Goal: Task Accomplishment & Management: Manage account settings

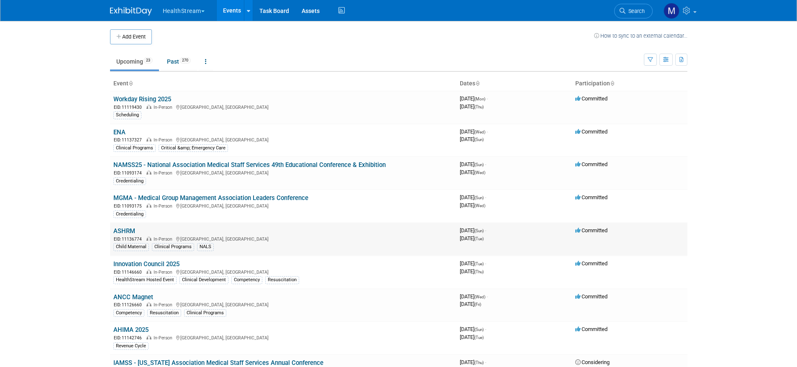
click at [132, 230] on link "ASHRM" at bounding box center [124, 231] width 22 height 8
click at [121, 134] on link "ENA" at bounding box center [119, 132] width 12 height 8
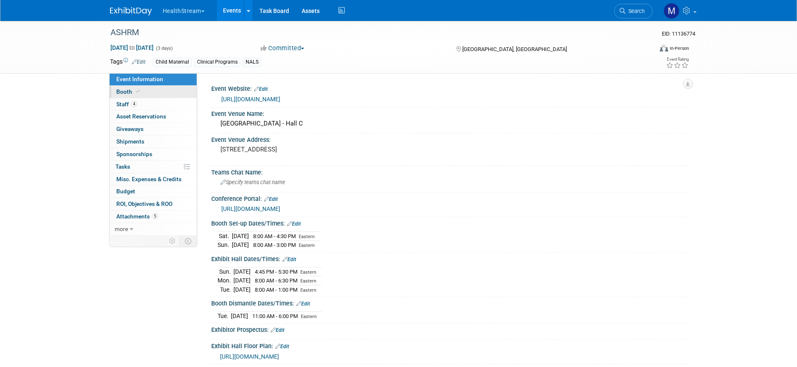
click at [133, 91] on span "Booth" at bounding box center [129, 91] width 26 height 7
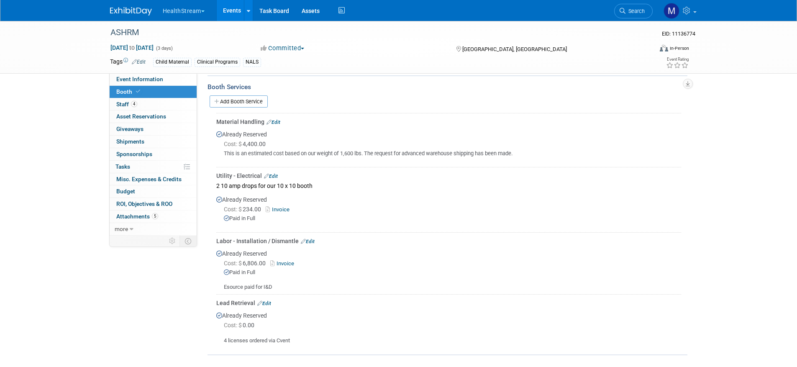
scroll to position [254, 0]
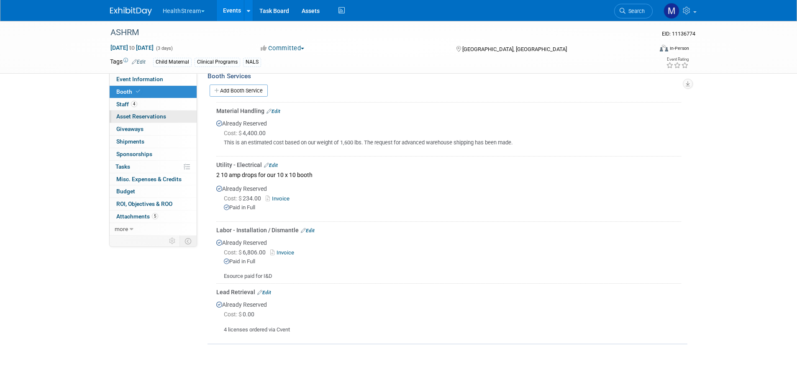
click at [151, 119] on span "Asset Reservations 0" at bounding box center [141, 116] width 50 height 7
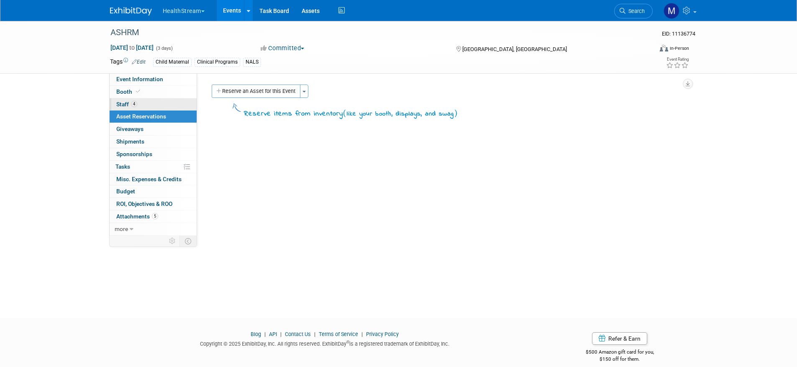
click at [148, 103] on link "4 Staff 4" at bounding box center [153, 104] width 87 height 12
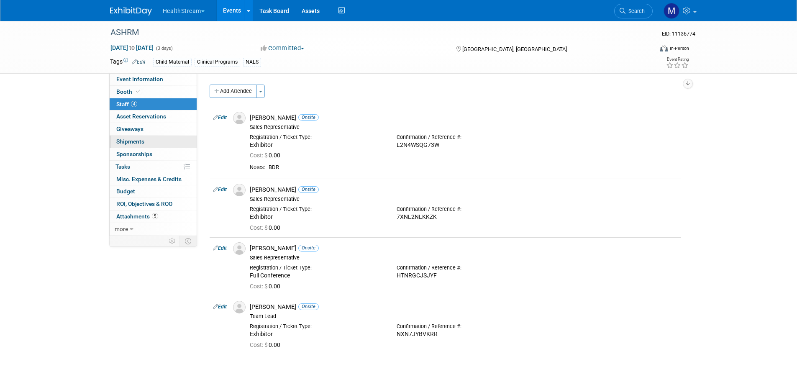
click at [155, 142] on link "0 Shipments 0" at bounding box center [153, 142] width 87 height 12
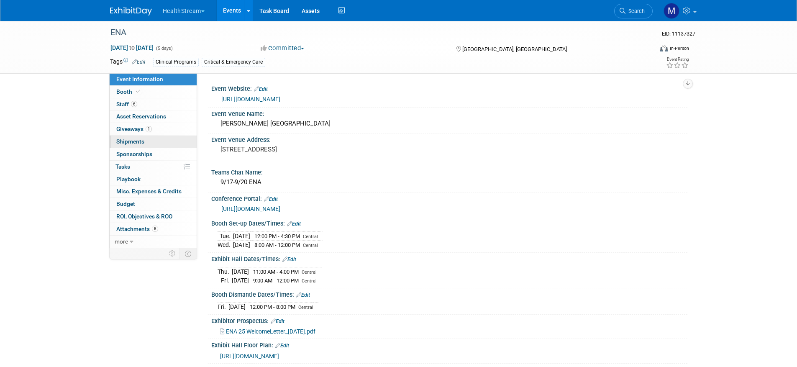
click at [140, 137] on link "0 Shipments 0" at bounding box center [153, 142] width 87 height 12
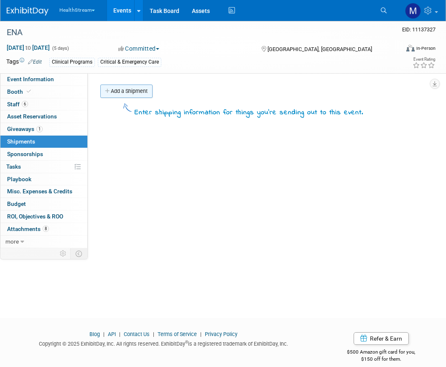
click at [141, 89] on link "Add a Shipment" at bounding box center [126, 91] width 52 height 13
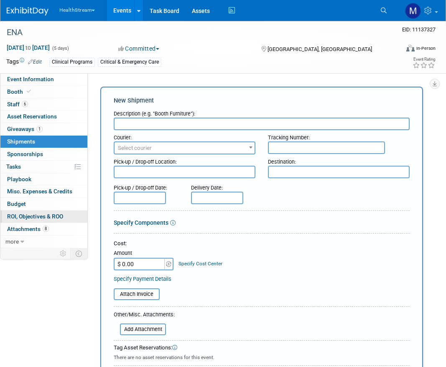
click at [54, 220] on link "0 ROI, Objectives & ROO 0" at bounding box center [43, 216] width 87 height 12
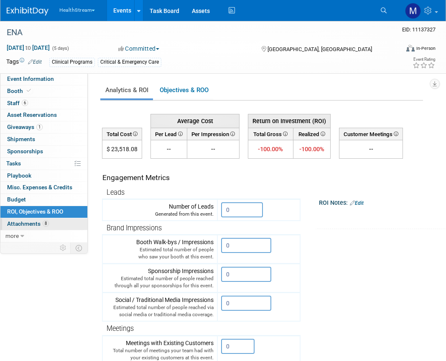
click at [56, 225] on link "8 Attachments 8" at bounding box center [43, 224] width 87 height 12
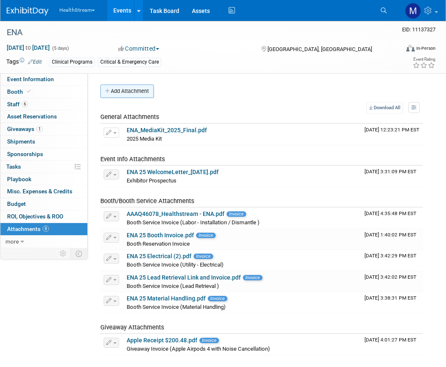
click at [144, 91] on button "Add Attachment" at bounding box center [127, 91] width 54 height 13
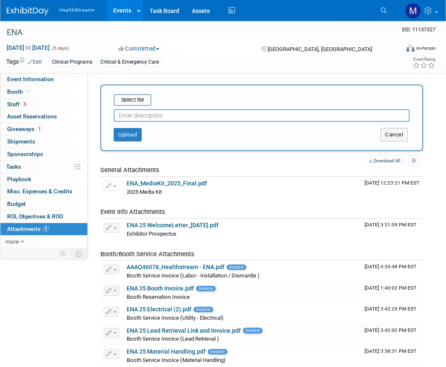
click at [155, 114] on input "text" at bounding box center [262, 115] width 296 height 13
type input "C"
click at [139, 132] on button "Upload" at bounding box center [128, 134] width 28 height 13
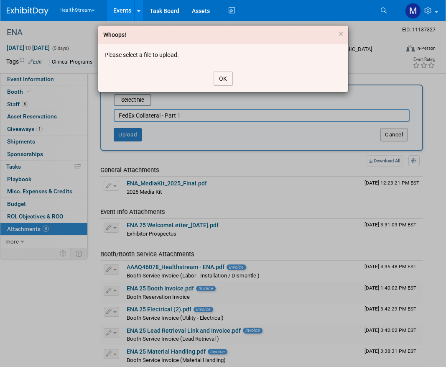
drag, startPoint x: 222, startPoint y: 79, endPoint x: 205, endPoint y: 83, distance: 17.9
click at [222, 79] on button "OK" at bounding box center [223, 79] width 19 height 14
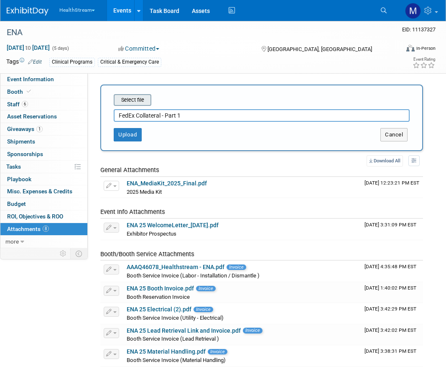
click at [143, 99] on input "file" at bounding box center [101, 100] width 100 height 10
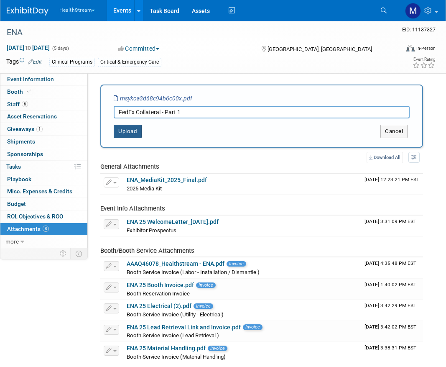
click at [119, 131] on button "Upload" at bounding box center [128, 131] width 28 height 13
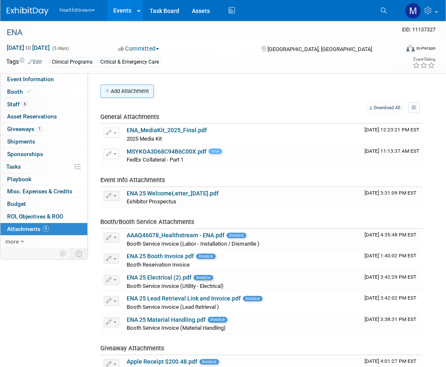
click at [138, 96] on button "Add Attachment" at bounding box center [127, 91] width 54 height 13
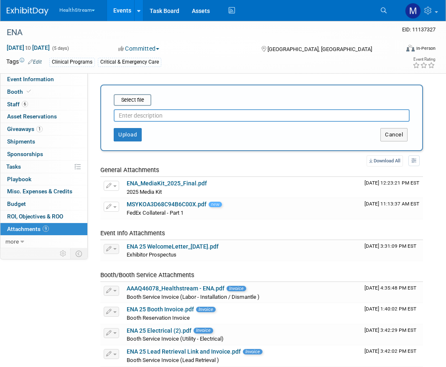
click at [151, 116] on input "text" at bounding box center [262, 115] width 296 height 13
click at [135, 131] on button "Upload" at bounding box center [128, 134] width 28 height 13
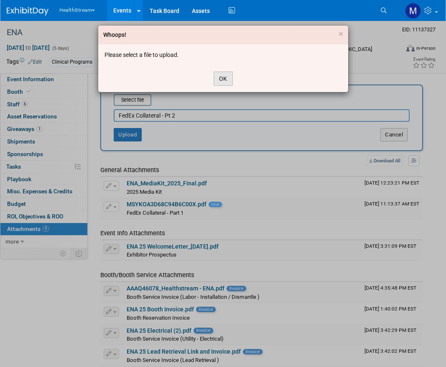
click at [223, 80] on button "OK" at bounding box center [223, 79] width 19 height 14
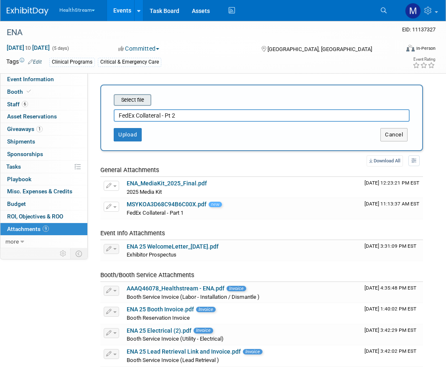
click at [123, 97] on input "file" at bounding box center [101, 100] width 100 height 10
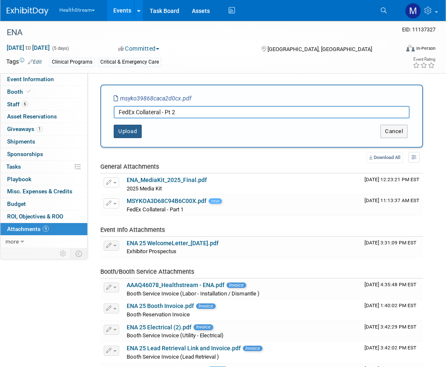
click at [135, 136] on button "Upload" at bounding box center [128, 131] width 28 height 13
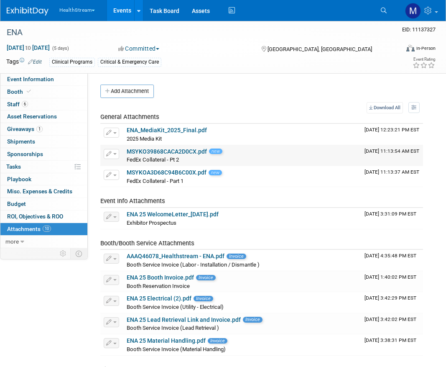
click at [117, 150] on button "button" at bounding box center [111, 154] width 15 height 10
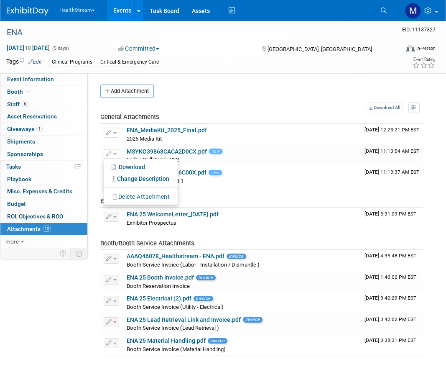
click at [242, 101] on div "Add Attachment Select file This is an invoice Upload Cancel Download All View P…" at bounding box center [261, 241] width 323 height 313
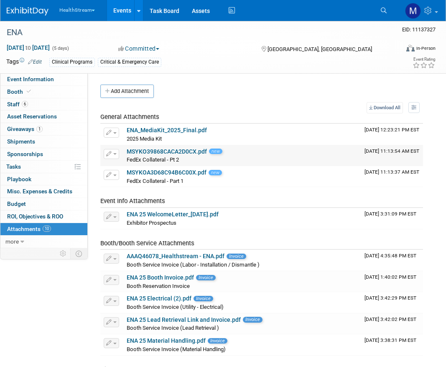
click at [146, 154] on link "MSYKO39868CACA2D0CX.pdf" at bounding box center [167, 151] width 80 height 7
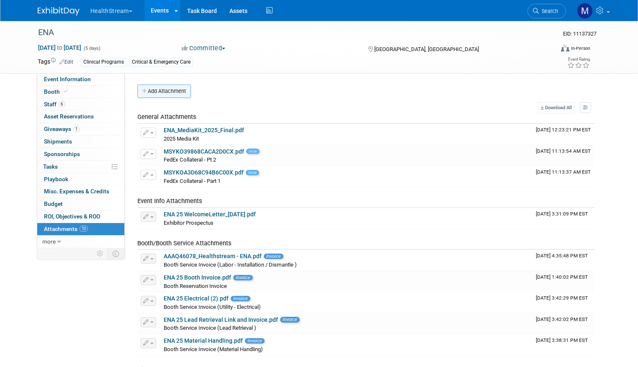
click at [158, 88] on button "Add Attachment" at bounding box center [164, 91] width 54 height 13
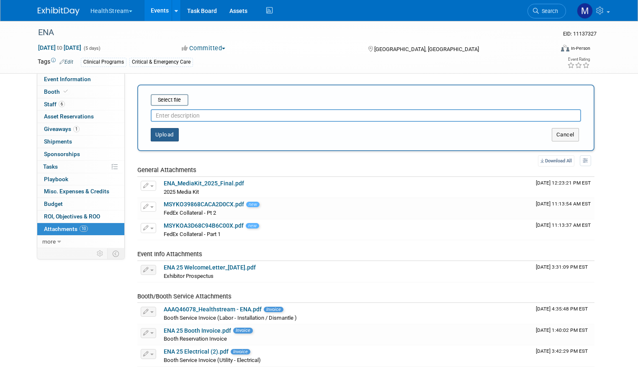
click at [156, 138] on button "Upload" at bounding box center [165, 134] width 28 height 13
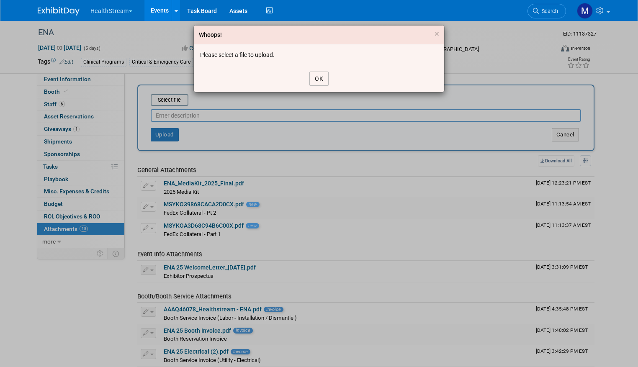
drag, startPoint x: 315, startPoint y: 73, endPoint x: 287, endPoint y: 81, distance: 29.1
click at [315, 73] on button "OK" at bounding box center [318, 79] width 19 height 14
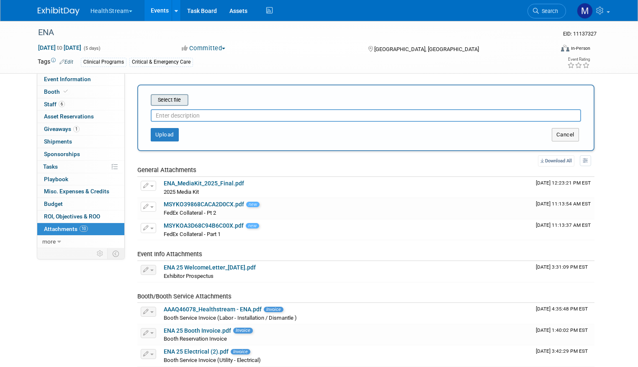
click at [164, 95] on input "file" at bounding box center [138, 100] width 100 height 10
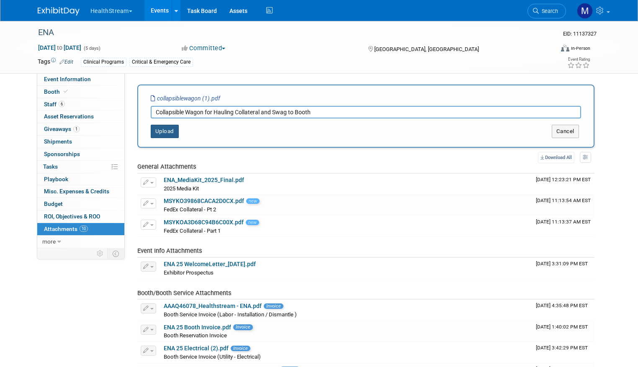
click at [156, 133] on button "Upload" at bounding box center [165, 131] width 28 height 13
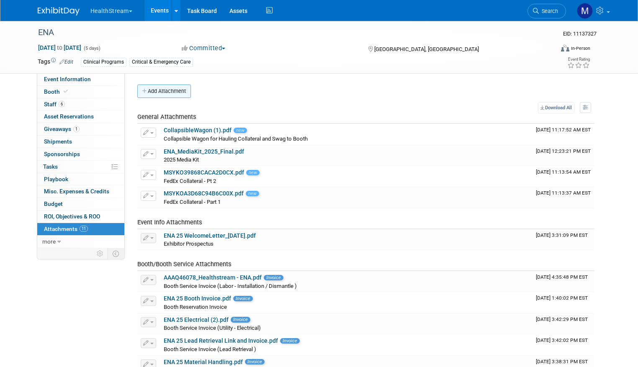
click at [168, 93] on button "Add Attachment" at bounding box center [164, 91] width 54 height 13
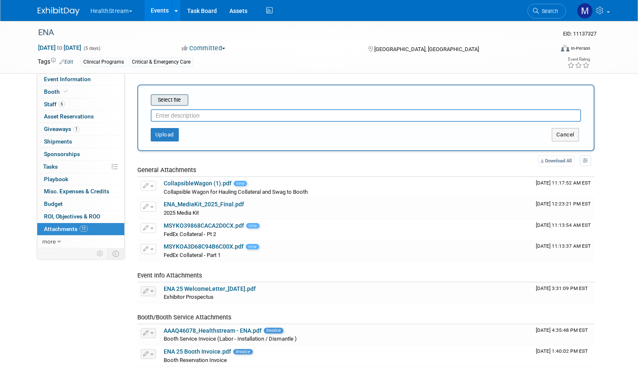
click at [172, 97] on input "file" at bounding box center [138, 100] width 100 height 10
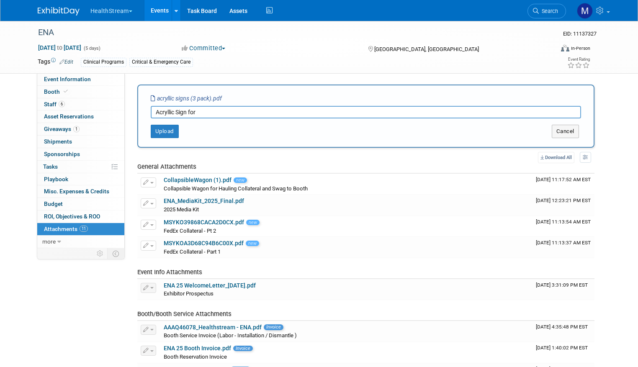
click at [160, 110] on input "Acryllic Sign for" at bounding box center [366, 112] width 430 height 13
click at [202, 112] on input "Acrylic Sign for" at bounding box center [366, 112] width 430 height 13
type input "Acrylic Sign that came in a pack of 3 (for holding the QR code poster)"
click at [157, 132] on button "Upload" at bounding box center [165, 131] width 28 height 13
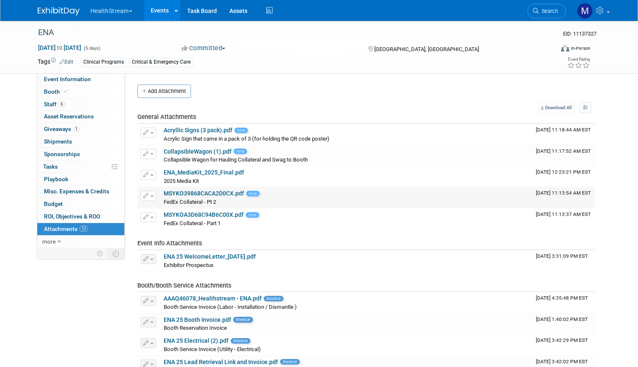
click at [295, 197] on div "FedEx Collateral - Pt 2 FedEx Collateral - Pt 2 X" at bounding box center [346, 201] width 365 height 8
click at [141, 200] on button "button" at bounding box center [148, 196] width 15 height 10
click at [190, 224] on link "Change Description" at bounding box center [178, 221] width 74 height 12
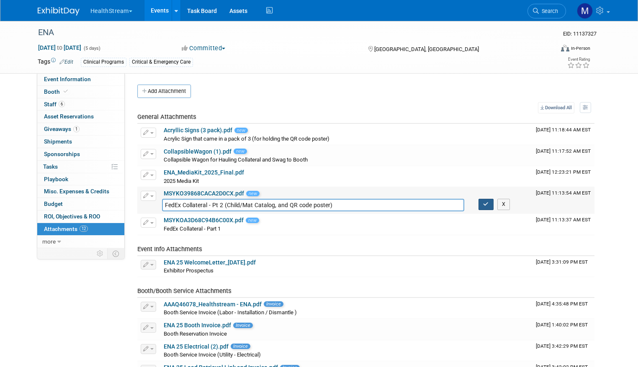
type input "FedEx Collateral - Pt 2 (Child/Mat Catalog, and QR code poster)"
click at [483, 204] on icon "button" at bounding box center [486, 204] width 6 height 5
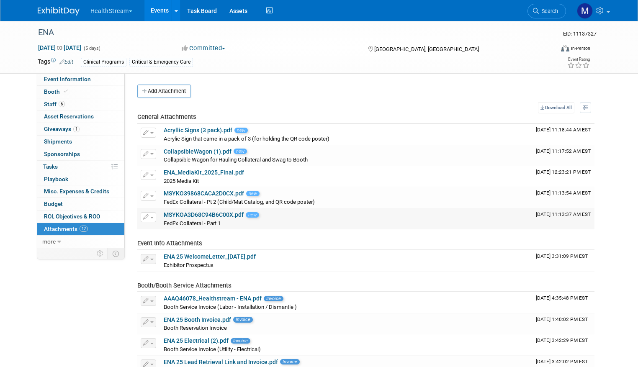
click at [279, 219] on div "FedEx Collateral - Part 1 FedEx Collateral - Part 1 X" at bounding box center [346, 223] width 365 height 8
click at [141, 220] on button "button" at bounding box center [148, 217] width 15 height 10
click at [159, 233] on link "Download" at bounding box center [178, 230] width 74 height 12
click at [143, 220] on button "button" at bounding box center [148, 217] width 15 height 10
click at [170, 245] on link "Change Description" at bounding box center [178, 242] width 74 height 12
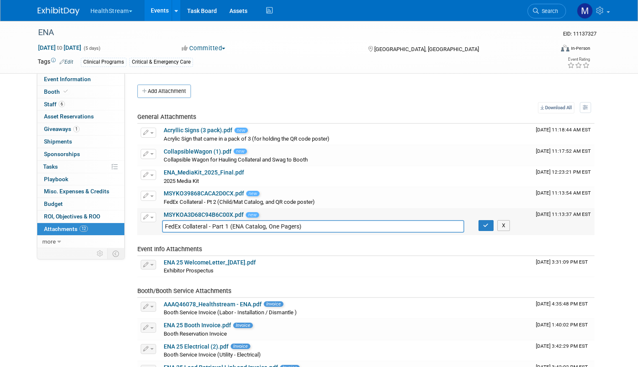
click at [257, 225] on input "FedEx Collateral - Part 1 (ENA Catalog, One Pagers)" at bounding box center [313, 226] width 302 height 13
type input "FedEx Collateral - Part 1 (ENA Catalog, One Pagers)"
click at [483, 225] on icon "button" at bounding box center [486, 225] width 6 height 5
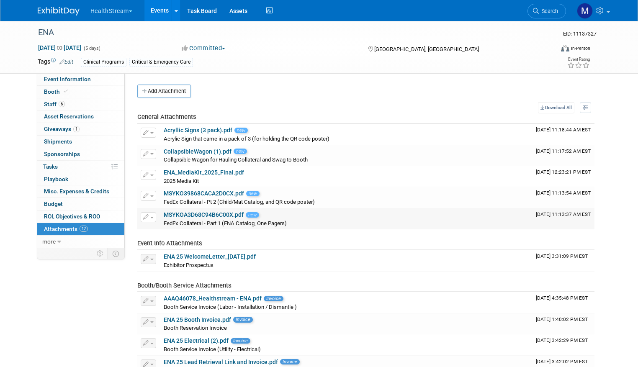
click at [289, 220] on div "FedEx Collateral - Part 1 (ENA Catalog, One Pagers) FedEx Collateral - Part 1 (…" at bounding box center [346, 223] width 365 height 8
click at [141, 220] on button "button" at bounding box center [148, 217] width 15 height 10
click at [331, 224] on div "FedEx Collateral - Part 1 (ENA Catalog, One Pagers) FedEx Collateral - Part 1 (…" at bounding box center [346, 223] width 365 height 8
click at [318, 200] on div "FedEx Collateral - Pt 2 (Child/Mat Catalog, and QR code poster) FedEx Collatera…" at bounding box center [346, 201] width 365 height 8
click at [141, 197] on button "button" at bounding box center [148, 196] width 15 height 10
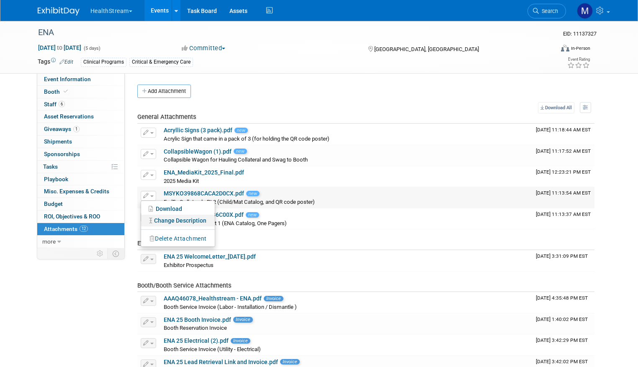
click at [183, 218] on link "Change Description" at bounding box center [178, 221] width 74 height 12
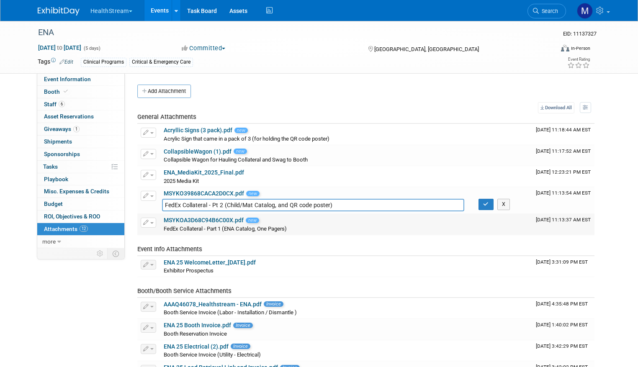
drag, startPoint x: 292, startPoint y: 205, endPoint x: 307, endPoint y: 223, distance: 22.8
click at [292, 205] on input "FedEx Collateral - Pt 2 (Child/Mat Catalog, and QR code poster)" at bounding box center [313, 205] width 302 height 13
click at [307, 207] on input "FedEx Collateral - Pt 2 (Child/Mat Catalog, and QR Code poster)" at bounding box center [313, 205] width 302 height 13
type input "FedEx Collateral - Pt 2 (Child/Mat Catalog, and QR Code Poster)"
click at [481, 204] on button "button" at bounding box center [485, 204] width 15 height 11
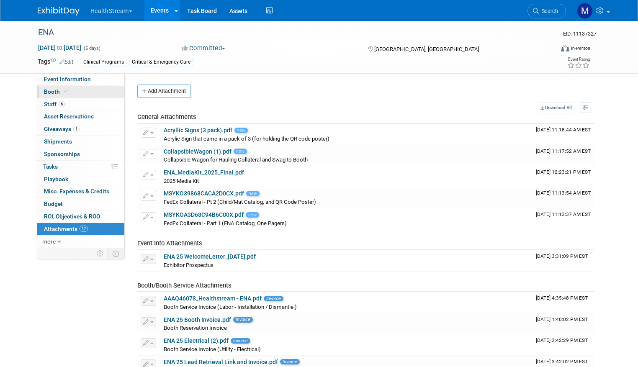
click at [74, 94] on link "Booth" at bounding box center [80, 92] width 87 height 12
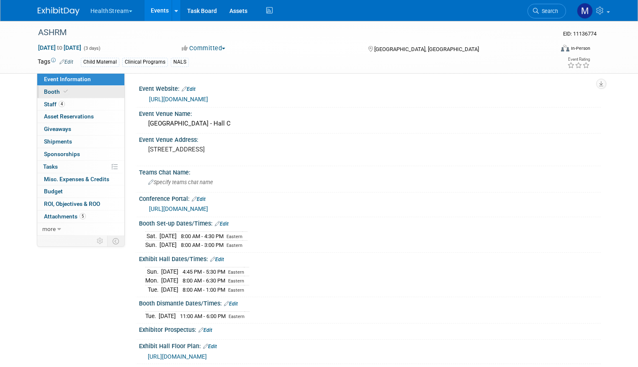
click at [44, 89] on span "Booth" at bounding box center [57, 91] width 26 height 7
